Goal: Information Seeking & Learning: Check status

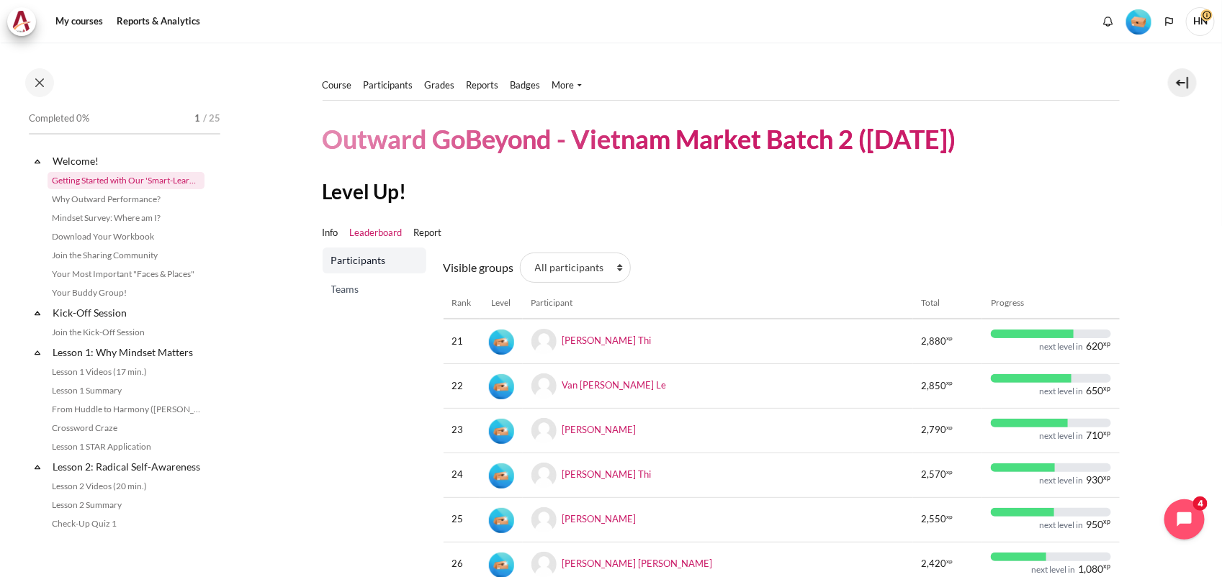
click at [110, 178] on link "Getting Started with Our 'Smart-Learning' Platform" at bounding box center [126, 180] width 157 height 17
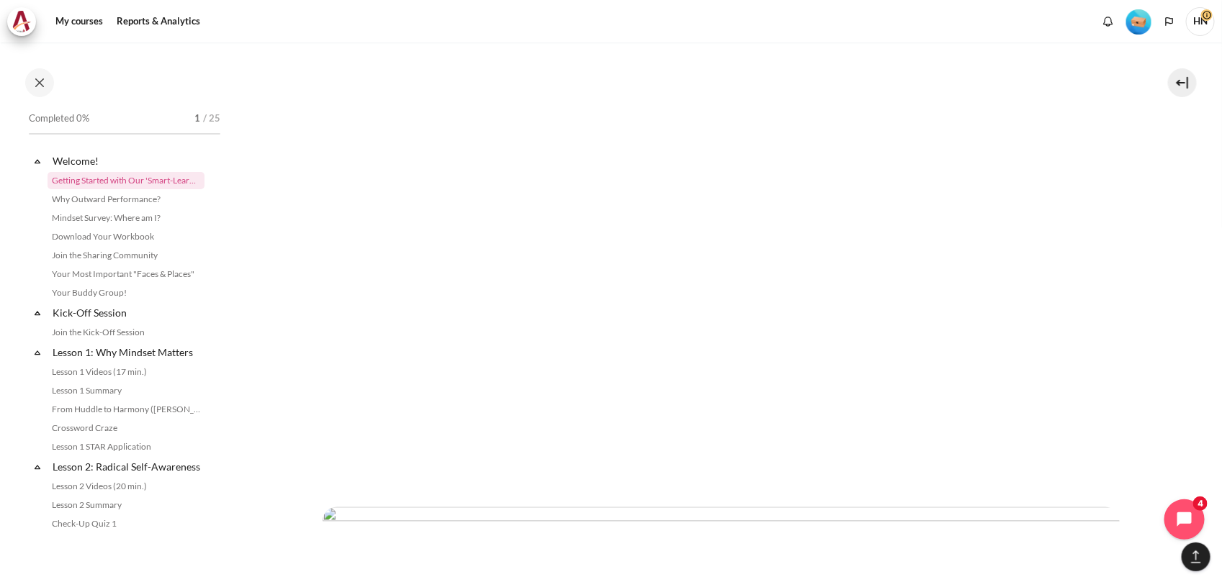
scroll to position [3780, 0]
click at [84, 349] on link "Lesson 1: Why Mindset Matters" at bounding box center [127, 352] width 154 height 19
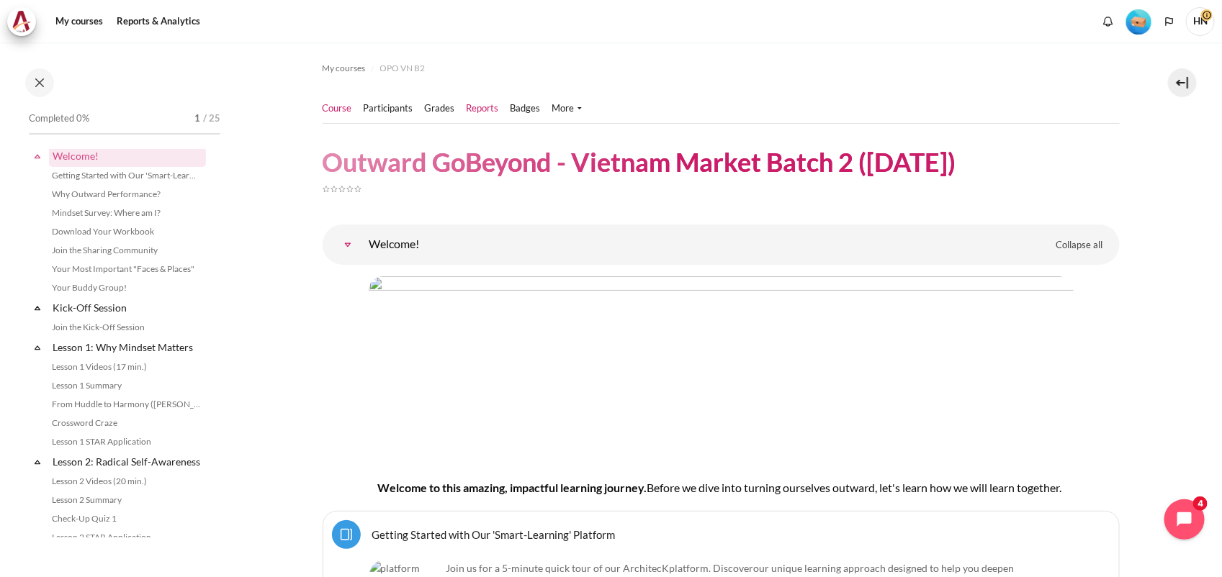
click at [480, 105] on link "Reports" at bounding box center [483, 109] width 32 height 14
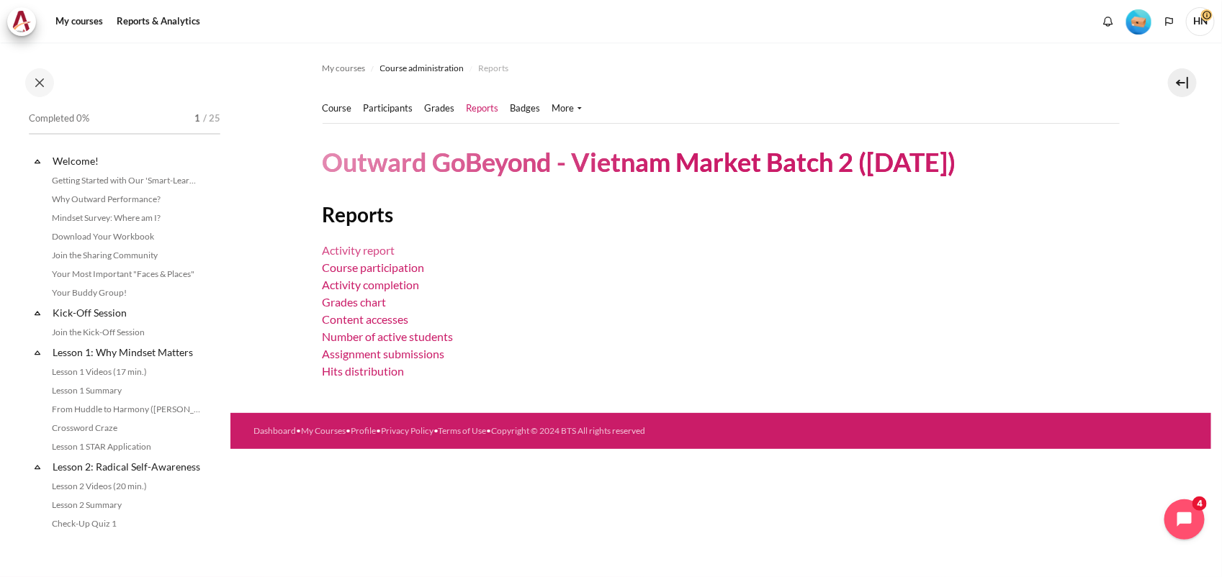
click at [369, 246] on link "Activity report" at bounding box center [359, 250] width 73 height 14
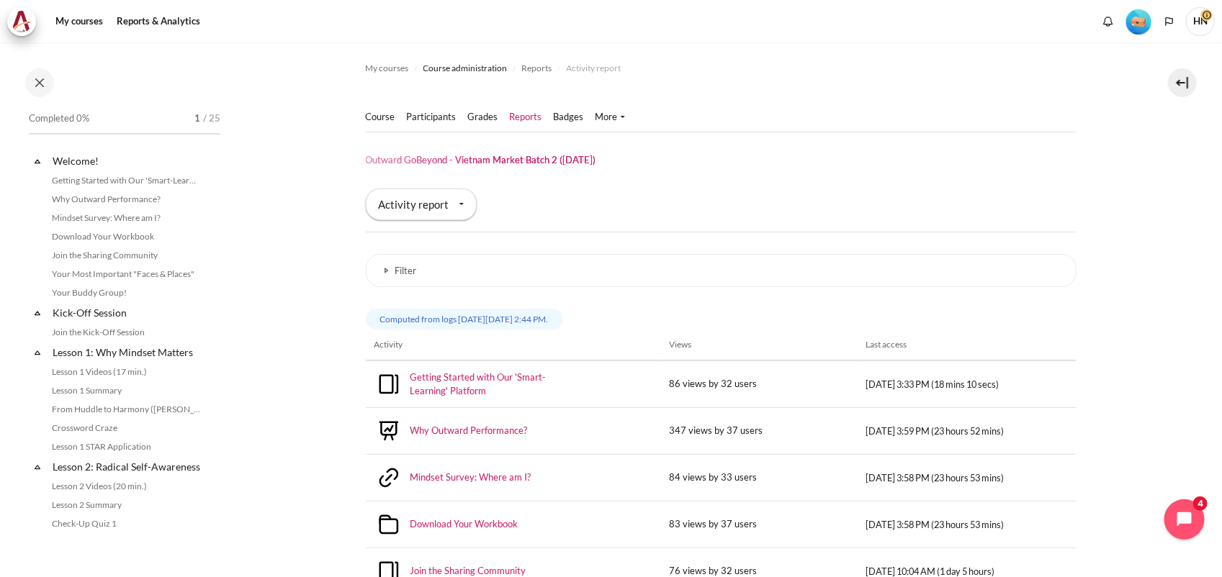
click at [1139, 15] on img "Level #1" at bounding box center [1138, 21] width 25 height 25
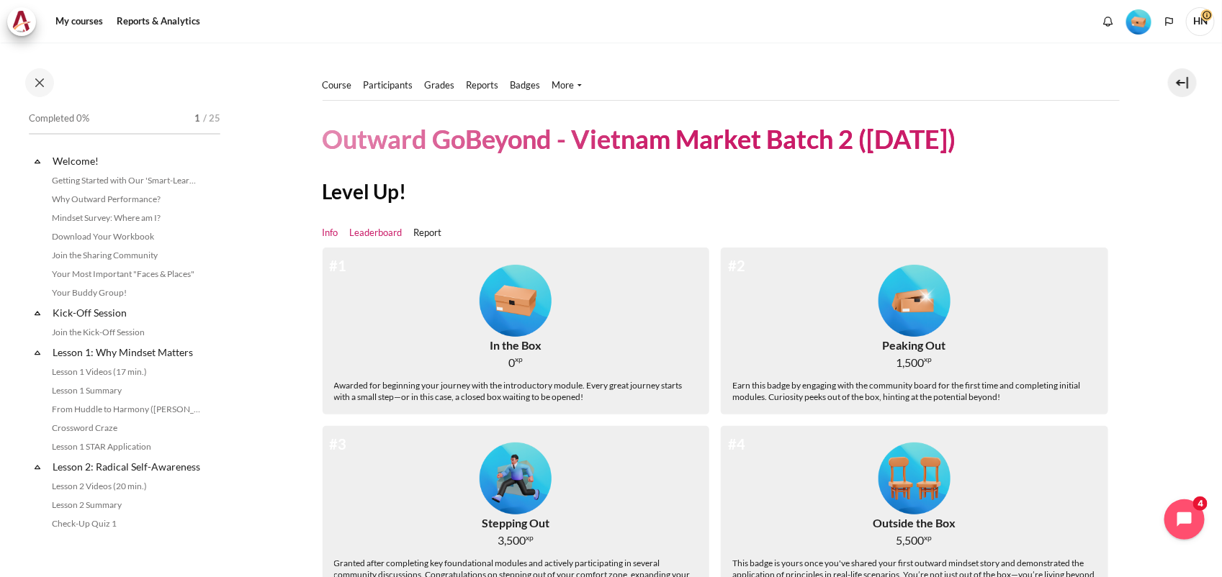
click at [369, 234] on link "Leaderboard" at bounding box center [376, 233] width 53 height 14
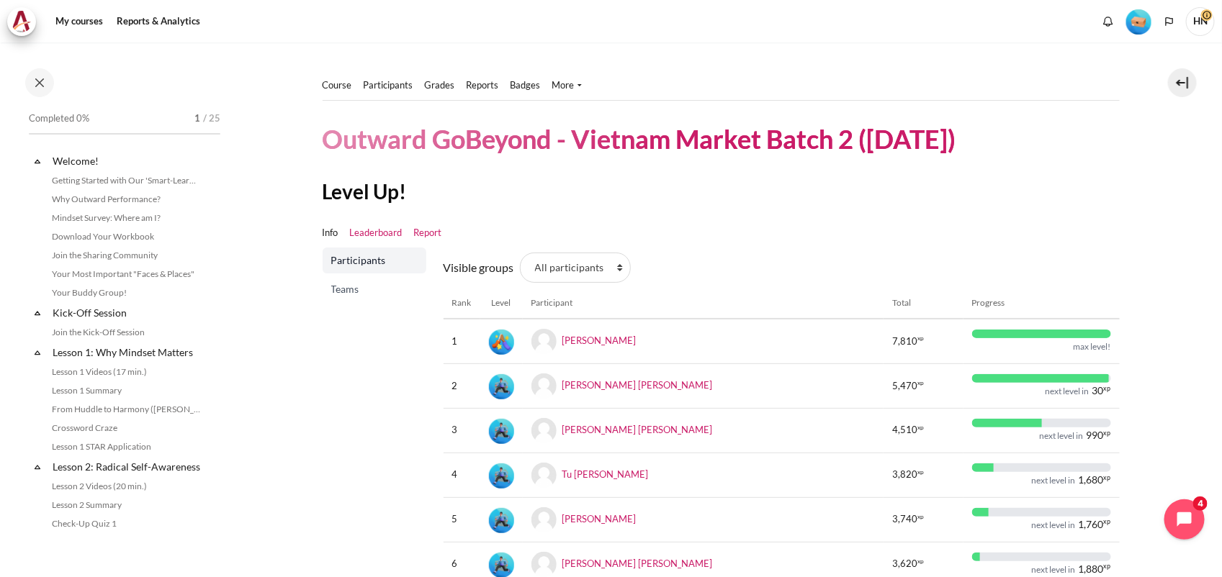
click at [433, 234] on link "Report" at bounding box center [428, 233] width 28 height 14
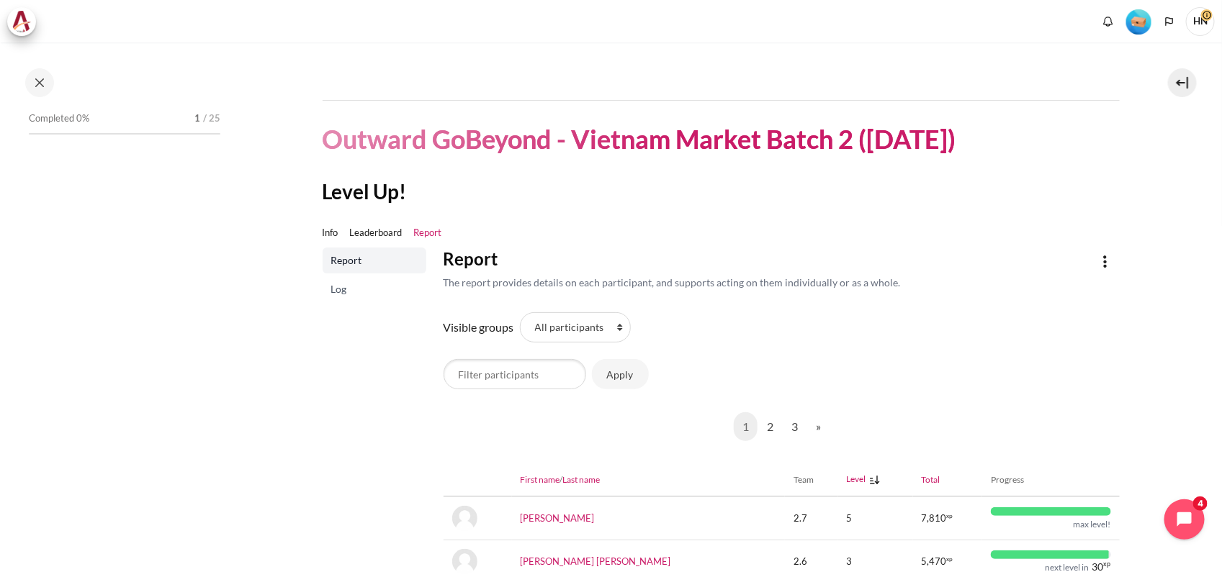
click at [369, 284] on span "Log" at bounding box center [375, 289] width 89 height 14
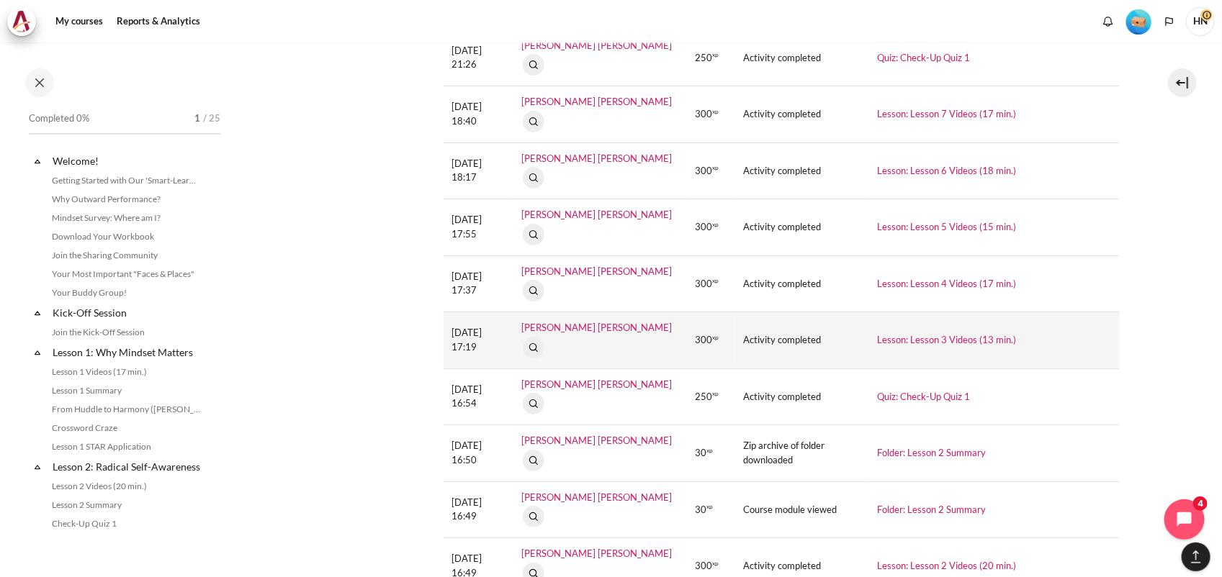
scroll to position [2516, 0]
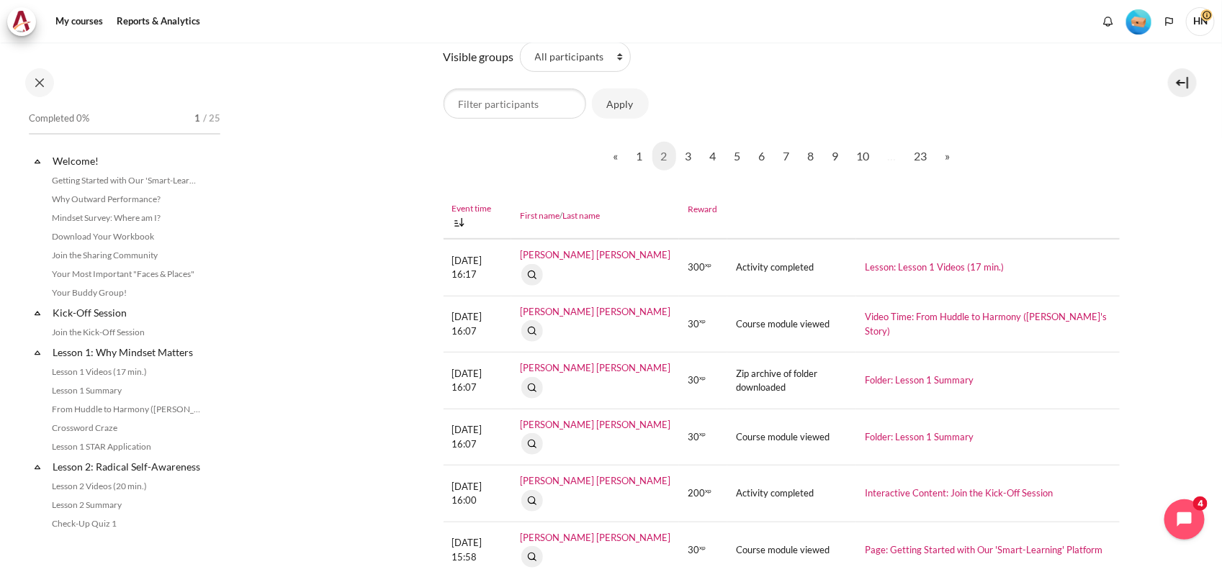
scroll to position [9, 0]
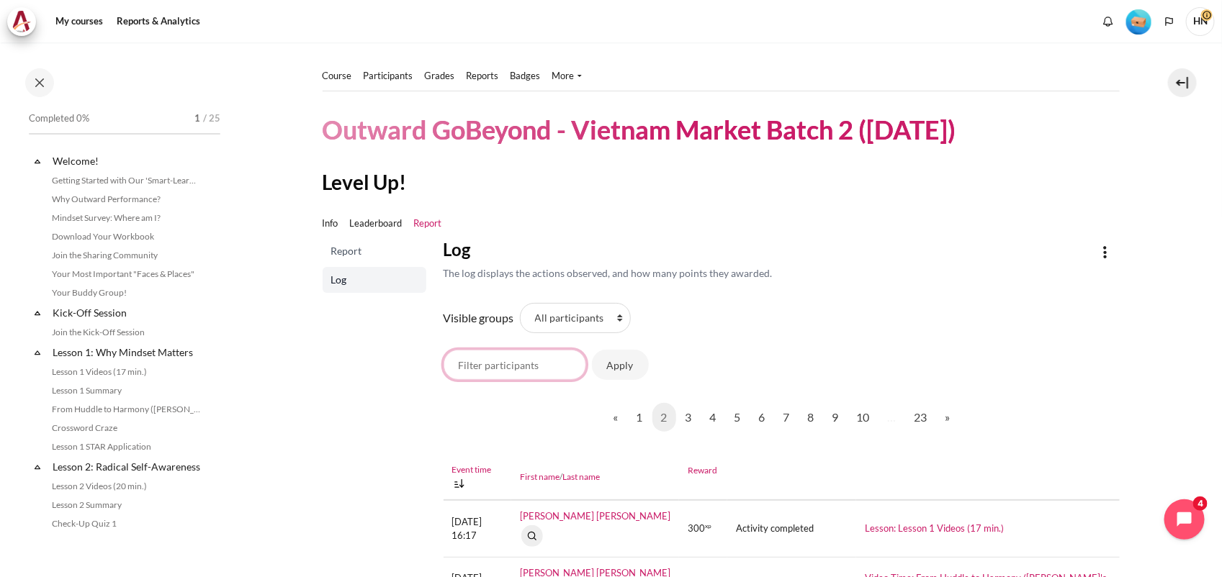
click at [518, 360] on input "Filter participants" at bounding box center [515, 365] width 143 height 30
type input "tu dao thanh"
click at [635, 364] on button "Apply" at bounding box center [620, 365] width 57 height 30
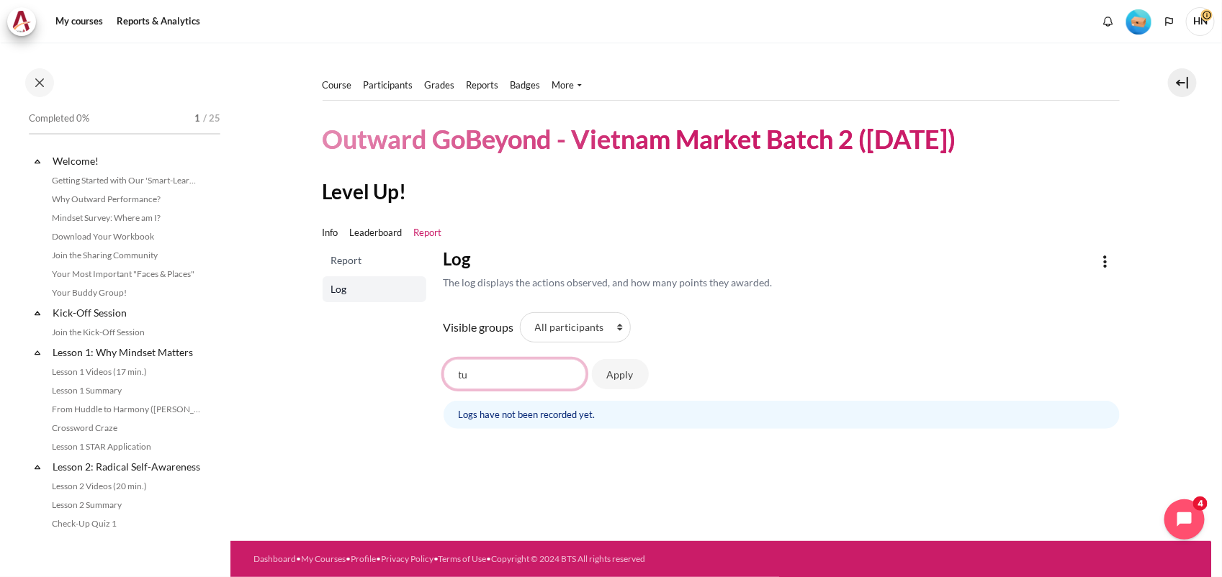
type input "t"
click at [619, 374] on button "Apply" at bounding box center [620, 374] width 57 height 30
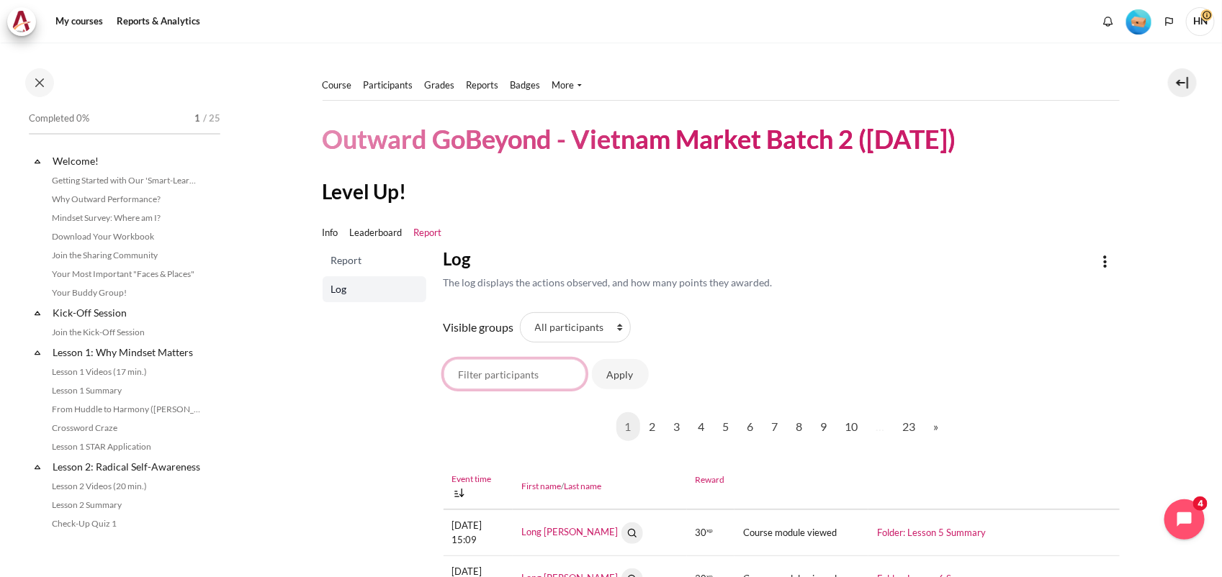
click at [498, 375] on input "Filter participants" at bounding box center [515, 374] width 143 height 30
click at [325, 233] on link "Info" at bounding box center [331, 233] width 16 height 14
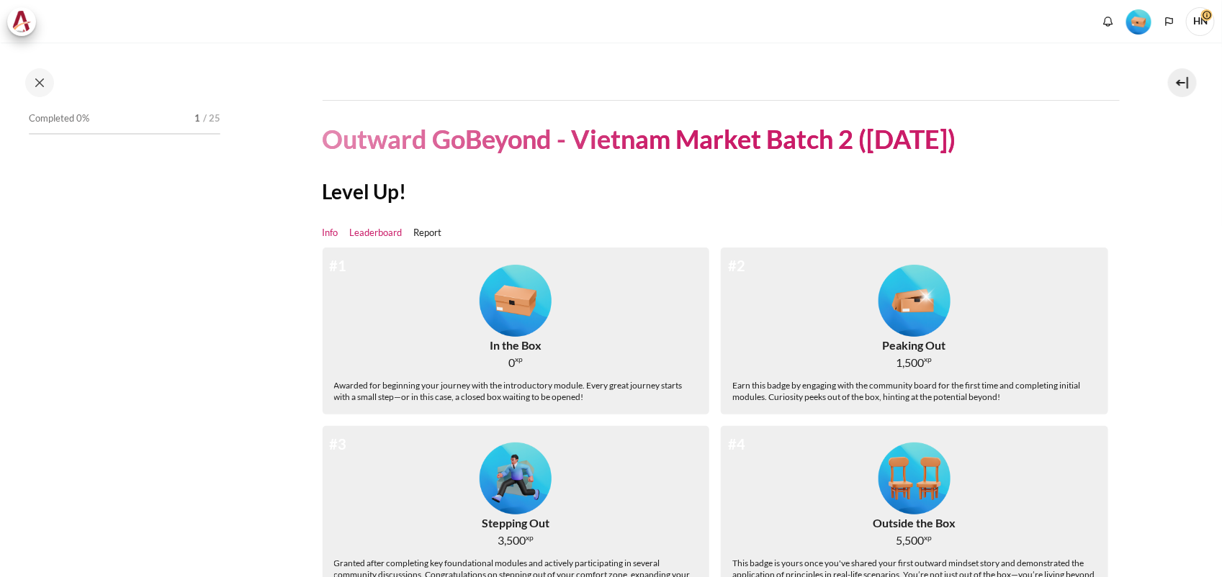
click at [366, 230] on link "Leaderboard" at bounding box center [376, 233] width 53 height 14
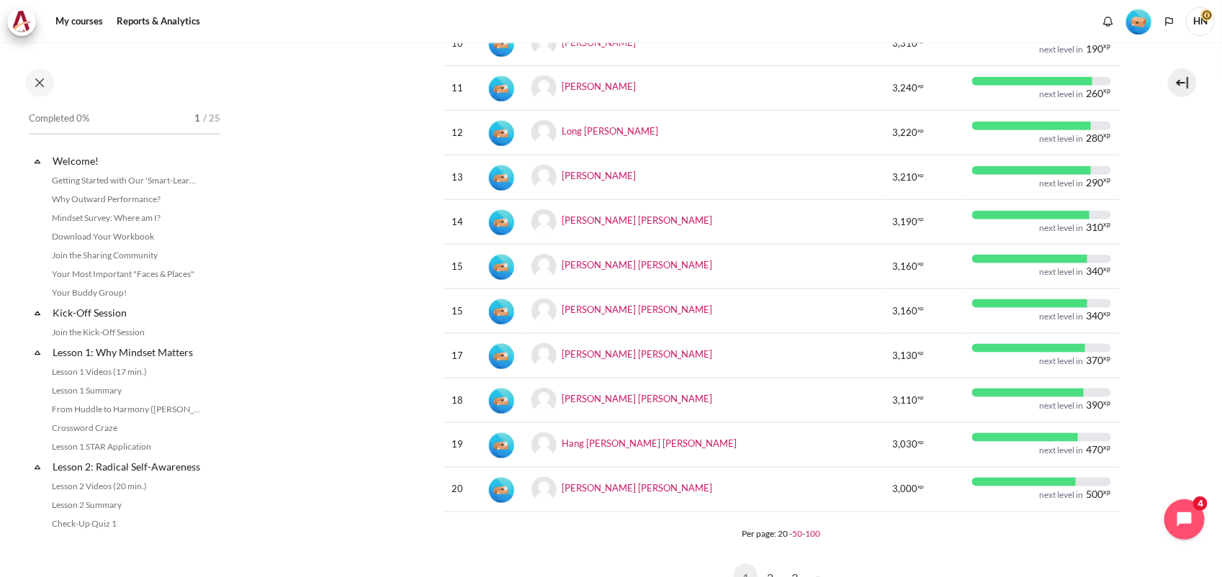
scroll to position [816, 0]
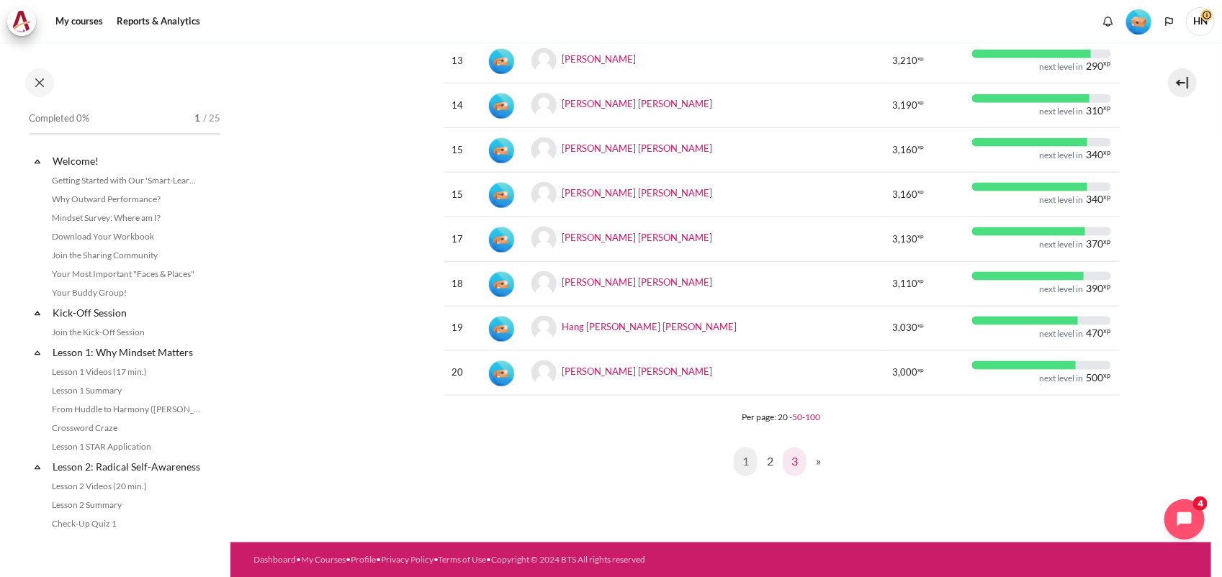
click at [787, 457] on link "3" at bounding box center [795, 462] width 24 height 29
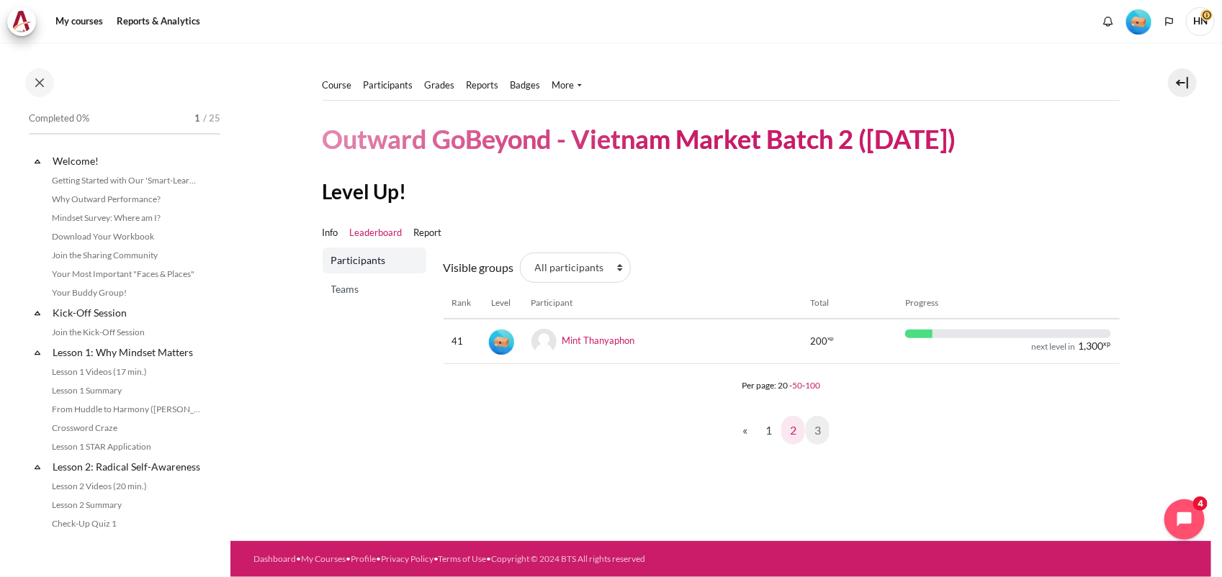
click at [793, 426] on link "2" at bounding box center [793, 430] width 24 height 29
